Goal: Transaction & Acquisition: Purchase product/service

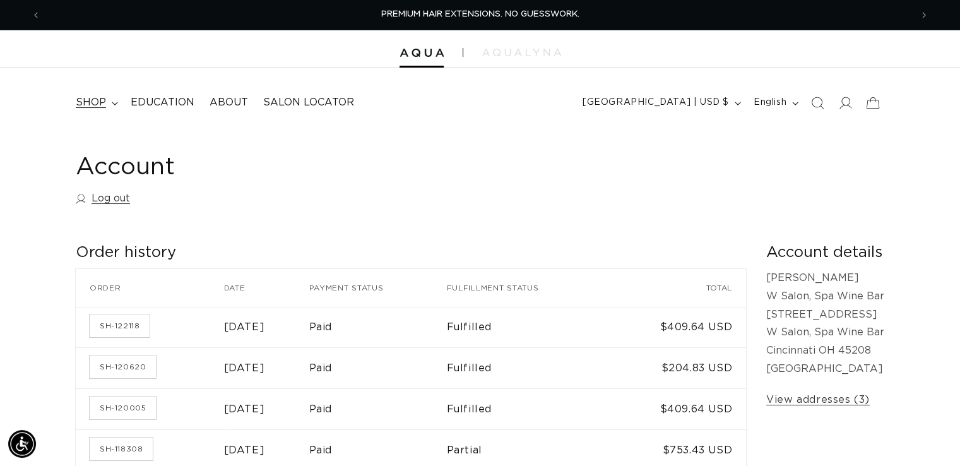
click at [112, 104] on icon at bounding box center [115, 104] width 6 height 4
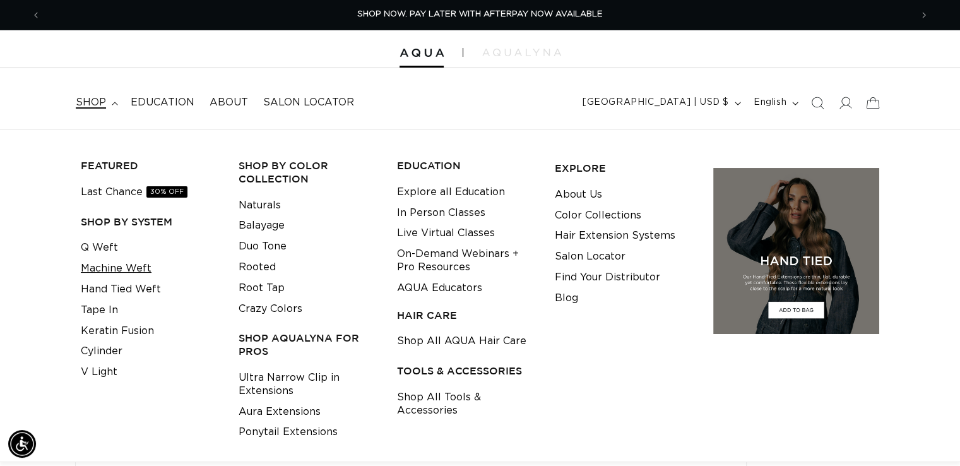
scroll to position [0, 1740]
click at [102, 267] on link "Machine Weft" at bounding box center [116, 268] width 71 height 21
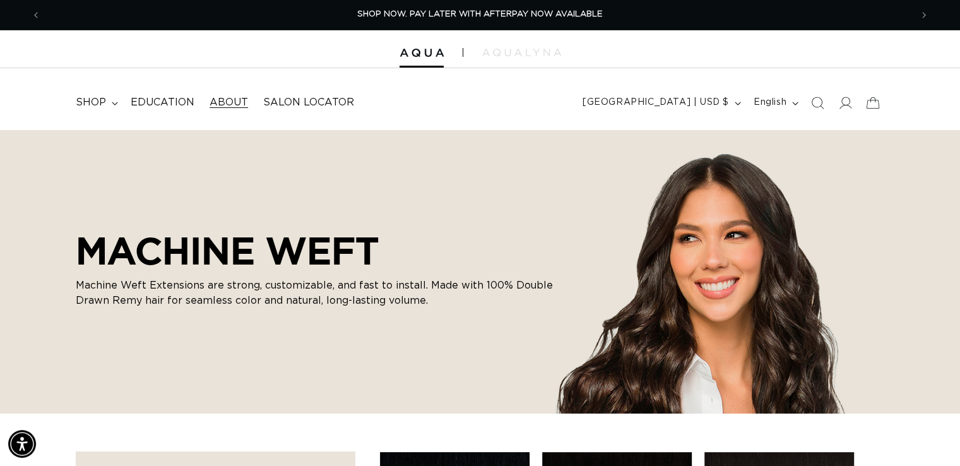
click at [228, 107] on span "About" at bounding box center [228, 102] width 38 height 13
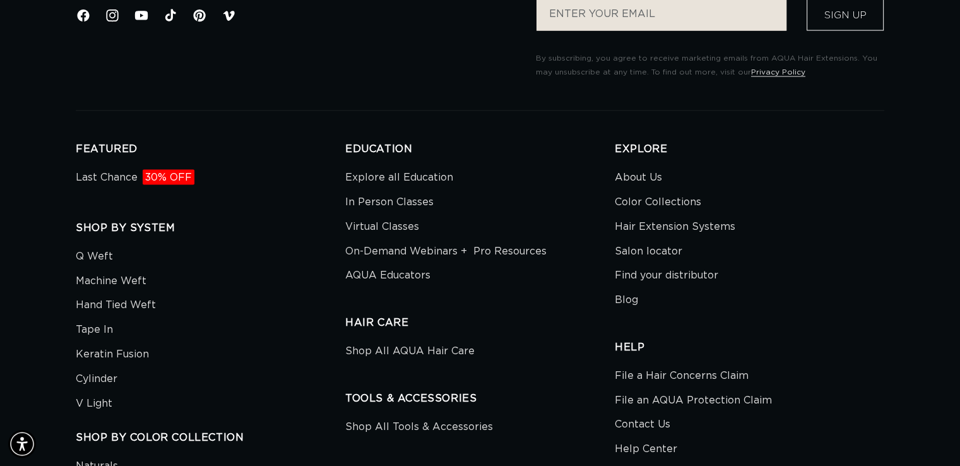
scroll to position [2584, 0]
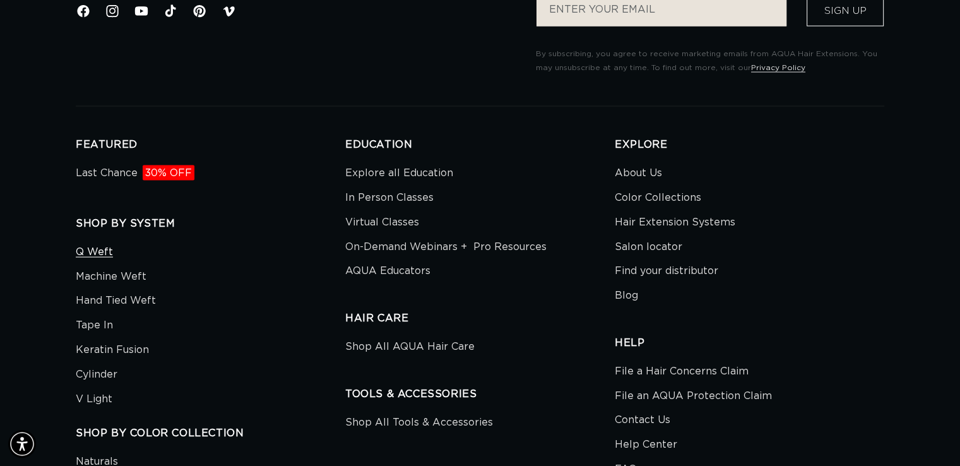
click at [94, 254] on link "Q Weft" at bounding box center [94, 253] width 37 height 21
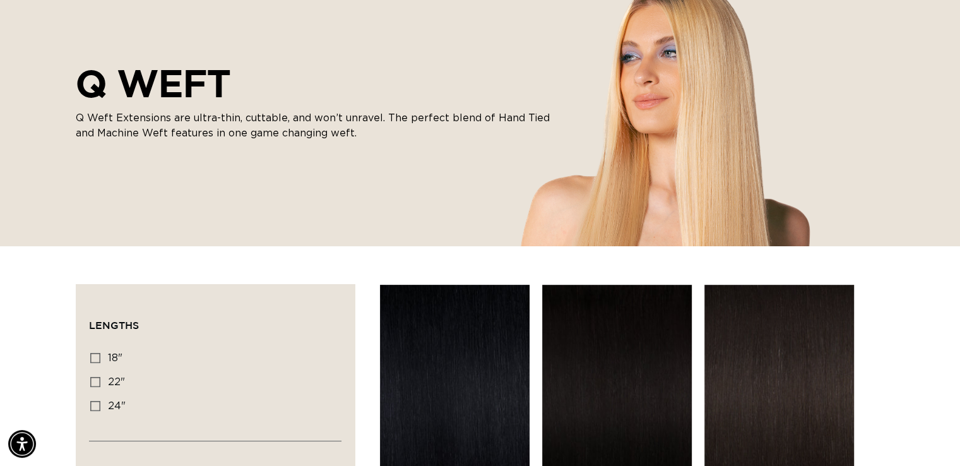
scroll to position [177, 0]
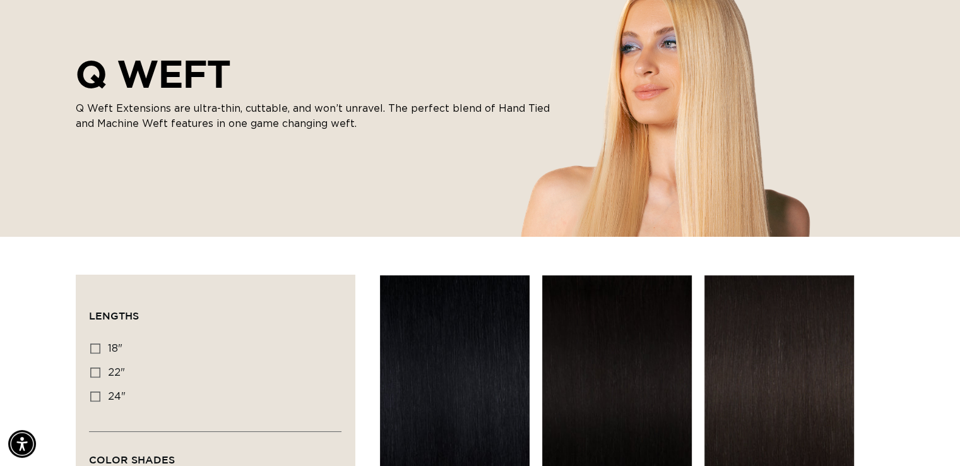
drag, startPoint x: 967, startPoint y: 29, endPoint x: 968, endPoint y: 50, distance: 20.9
click at [960, 50] on html "Skip to content PREMIUM HAIR EXTENSIONS. NO GUESSWORK. SHOP NOW. PAY LATER WITH…" at bounding box center [480, 56] width 960 height 466
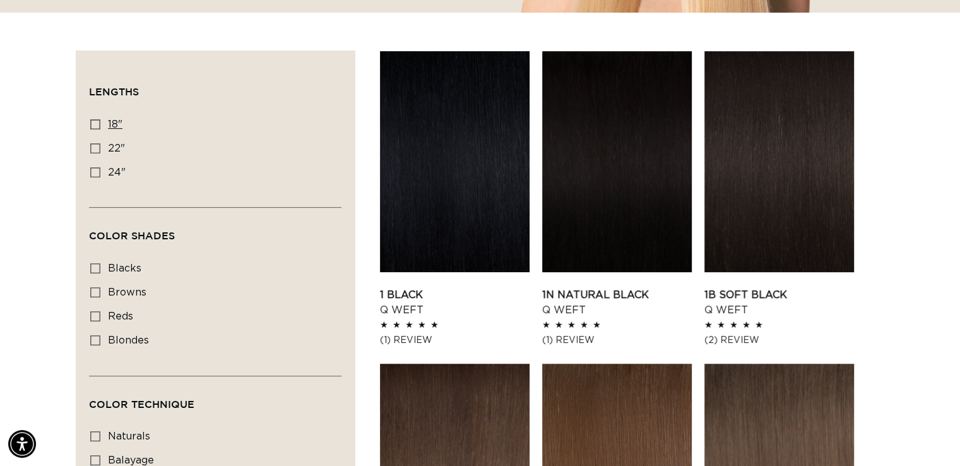
scroll to position [0, 0]
click at [96, 123] on icon at bounding box center [95, 124] width 10 height 10
click at [96, 123] on input "18" 18" (5 products)" at bounding box center [95, 124] width 10 height 10
checkbox input "true"
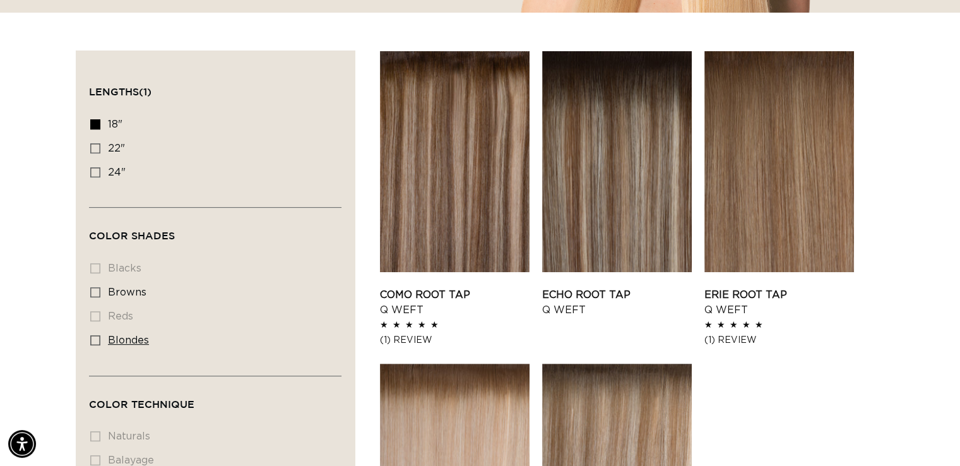
scroll to position [0, 870]
click at [93, 339] on icon at bounding box center [95, 340] width 10 height 10
click at [93, 339] on input "blondes blondes (5 products)" at bounding box center [95, 340] width 10 height 10
checkbox input "true"
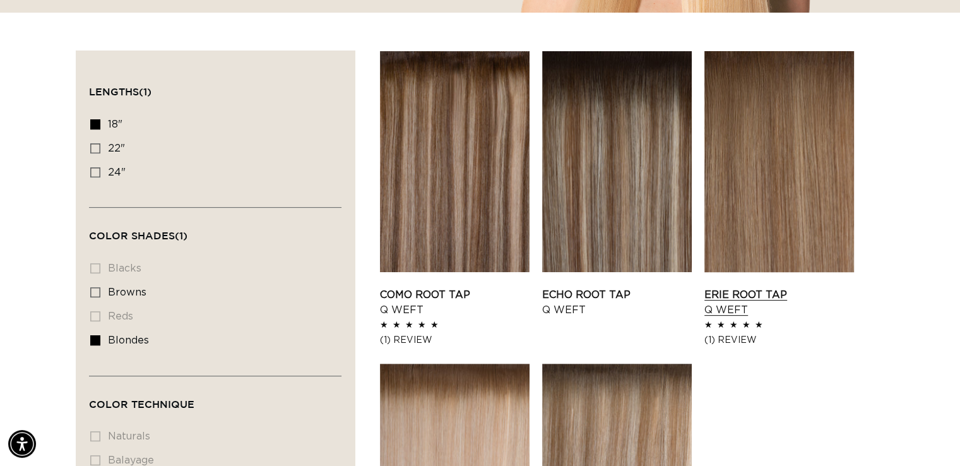
click at [787, 287] on link "Erie Root Tap Q Weft" at bounding box center [779, 302] width 150 height 30
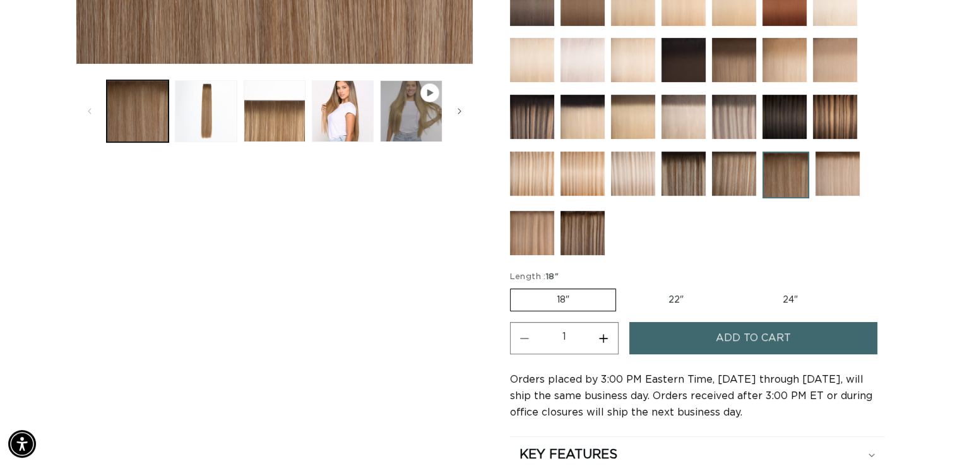
scroll to position [0, 870]
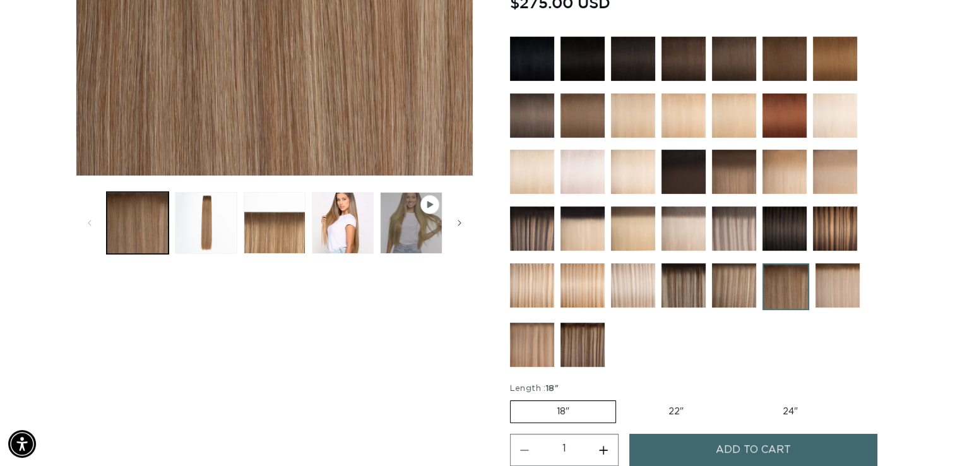
drag, startPoint x: 965, startPoint y: 45, endPoint x: 967, endPoint y: 90, distance: 44.8
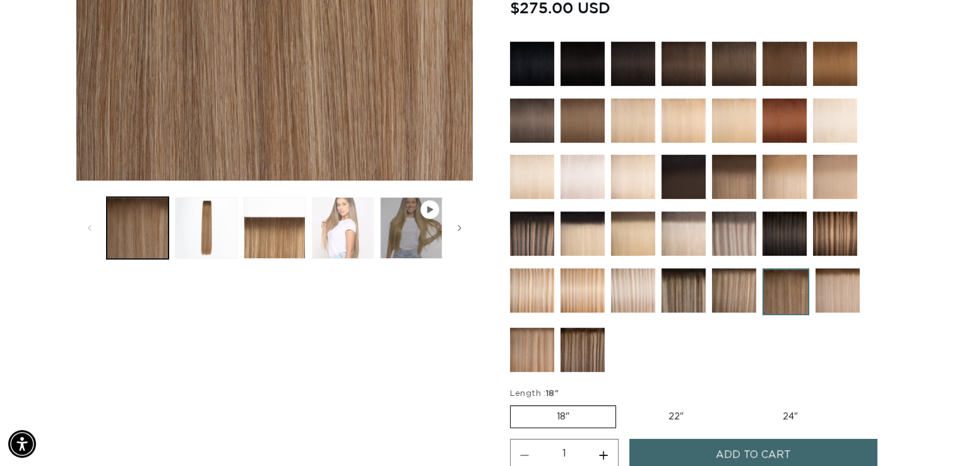
click at [344, 230] on button "Load image 4 in gallery view" at bounding box center [343, 228] width 62 height 62
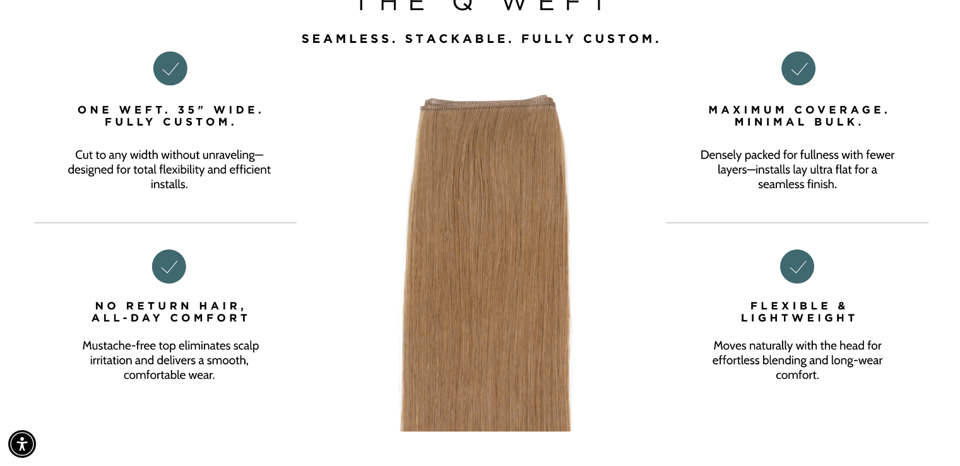
scroll to position [0, 1740]
